Goal: Task Accomplishment & Management: Manage account settings

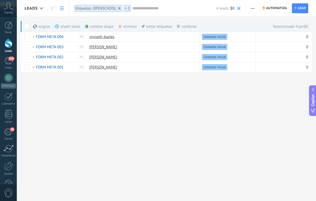
click at [98, 29] on div "cambiar etapa màs" at bounding box center [108, 26] width 46 height 11
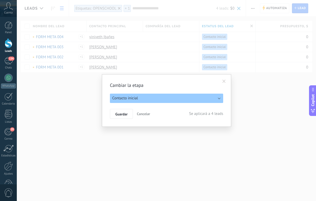
click at [164, 97] on button "Contacto inicial" at bounding box center [166, 97] width 113 height 9
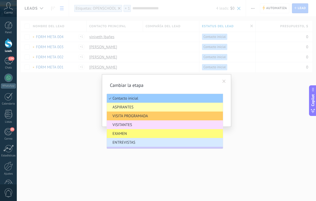
click at [139, 107] on span "ASPIRANTES" at bounding box center [164, 107] width 115 height 5
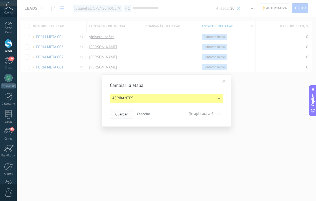
click at [124, 110] on button "Guardar" at bounding box center [121, 114] width 23 height 10
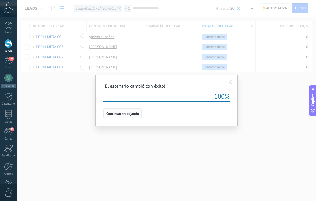
click at [118, 115] on span "Continuar trabajando" at bounding box center [122, 114] width 33 height 4
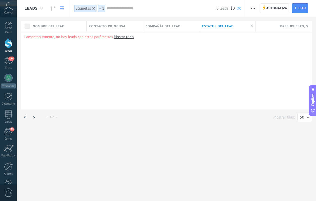
click at [47, 4] on div "Leads" at bounding box center [37, 8] width 24 height 17
click at [50, 6] on link at bounding box center [53, 8] width 9 height 10
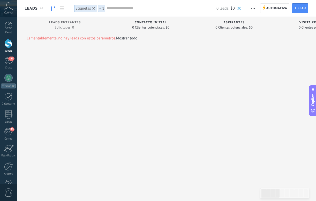
click at [239, 8] on span at bounding box center [239, 8] width 3 height 3
